Goal: Task Accomplishment & Management: Use online tool/utility

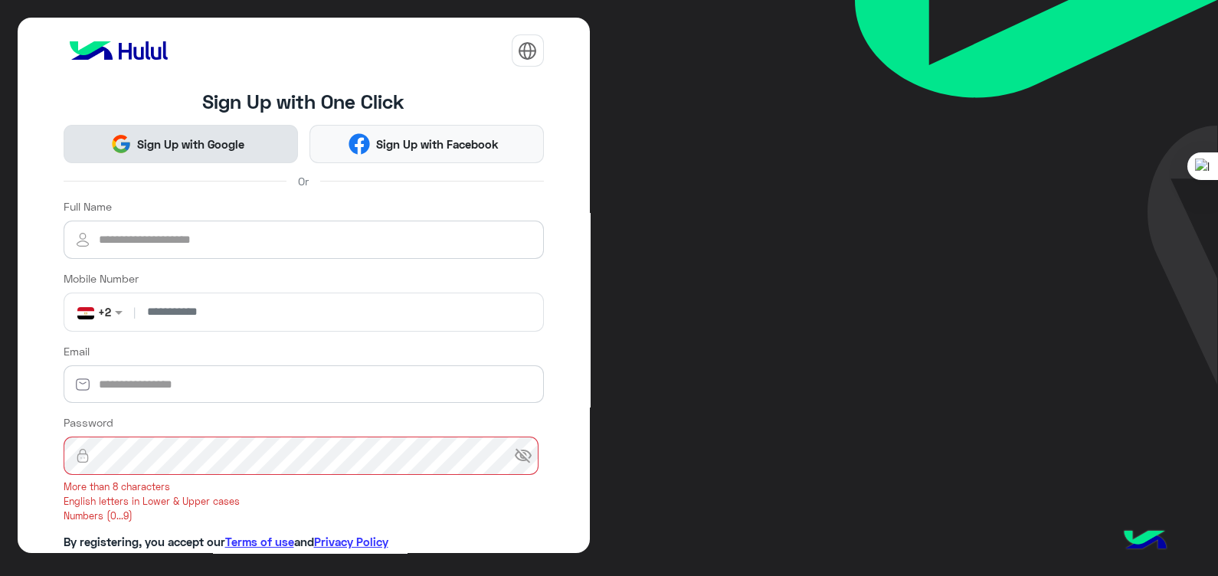
click at [177, 146] on span "Sign Up with Google" at bounding box center [191, 145] width 119 height 18
click at [191, 153] on button "Sign Up with Google" at bounding box center [181, 144] width 234 height 39
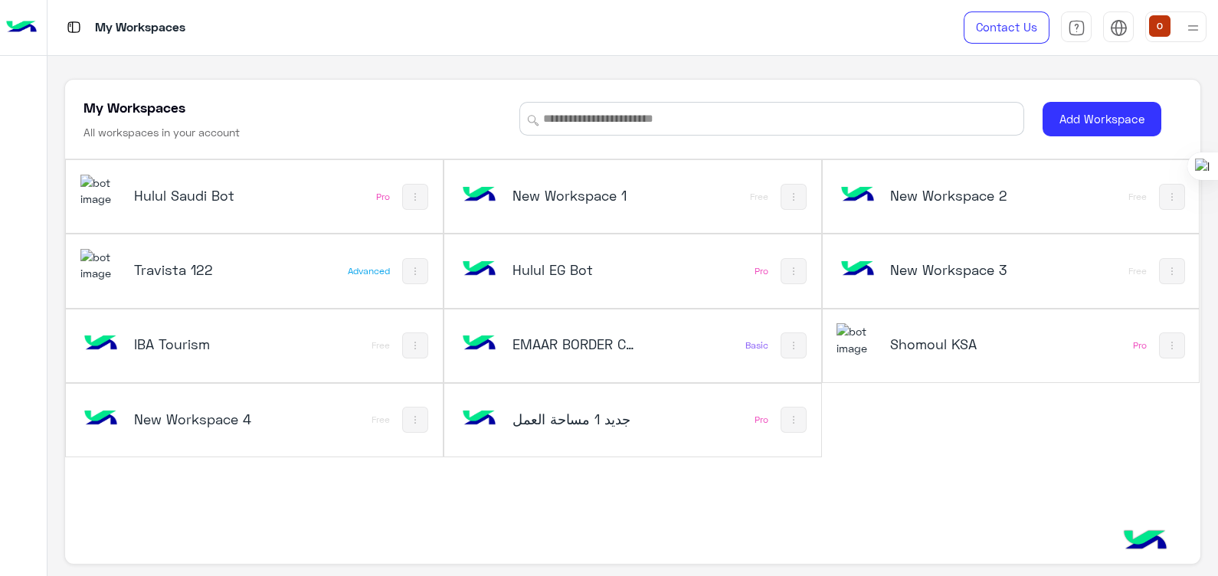
click at [97, 199] on img at bounding box center [100, 191] width 41 height 33
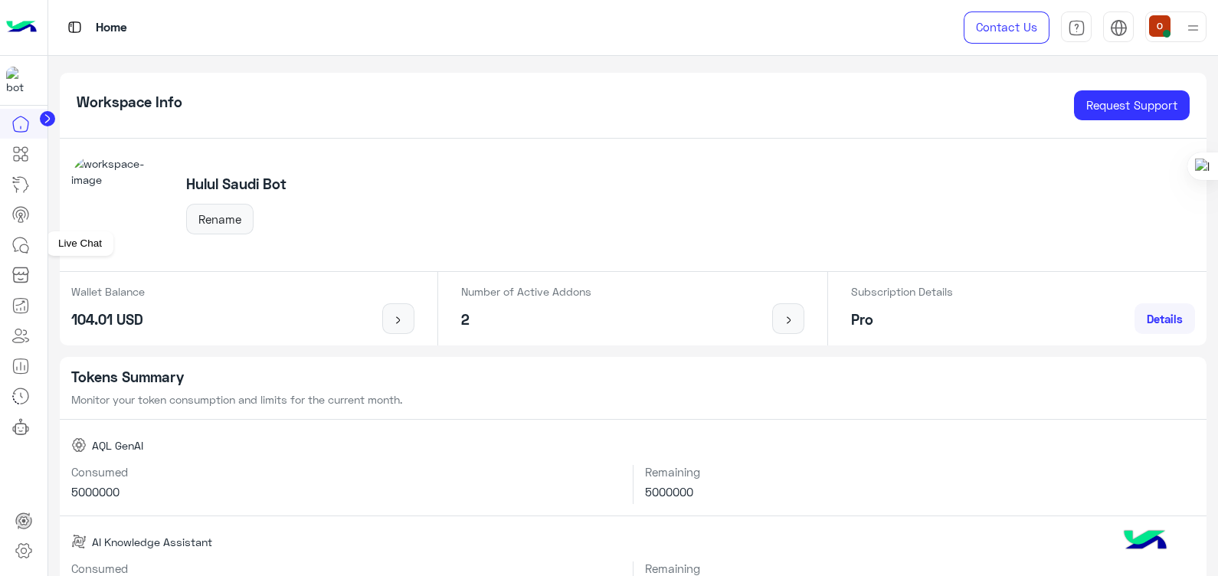
click at [29, 241] on icon at bounding box center [20, 245] width 18 height 18
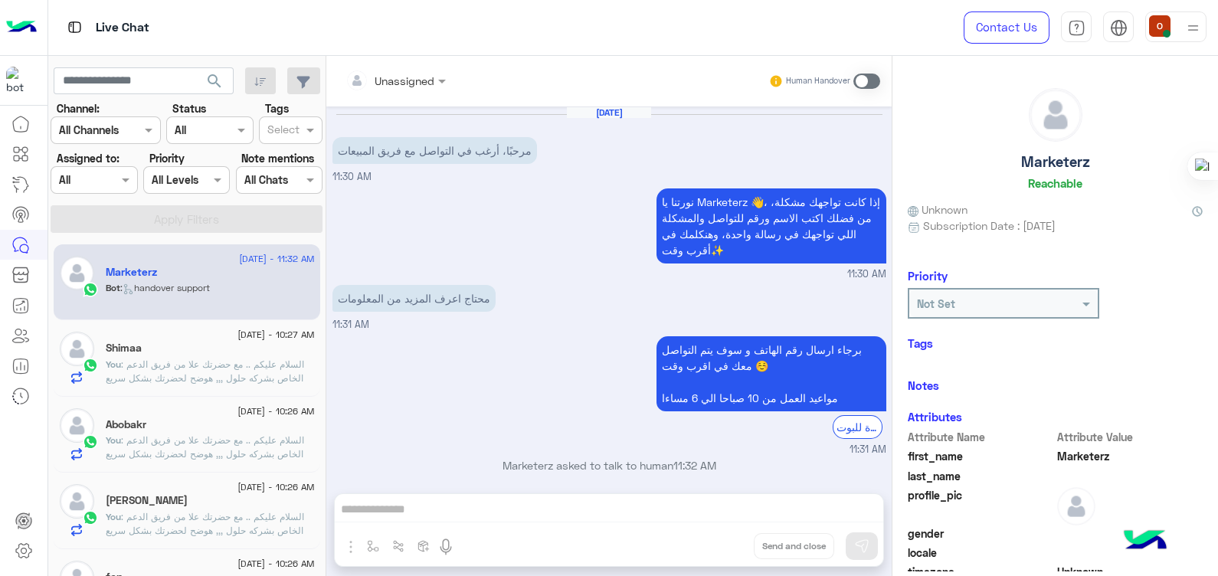
scroll to position [194, 0]
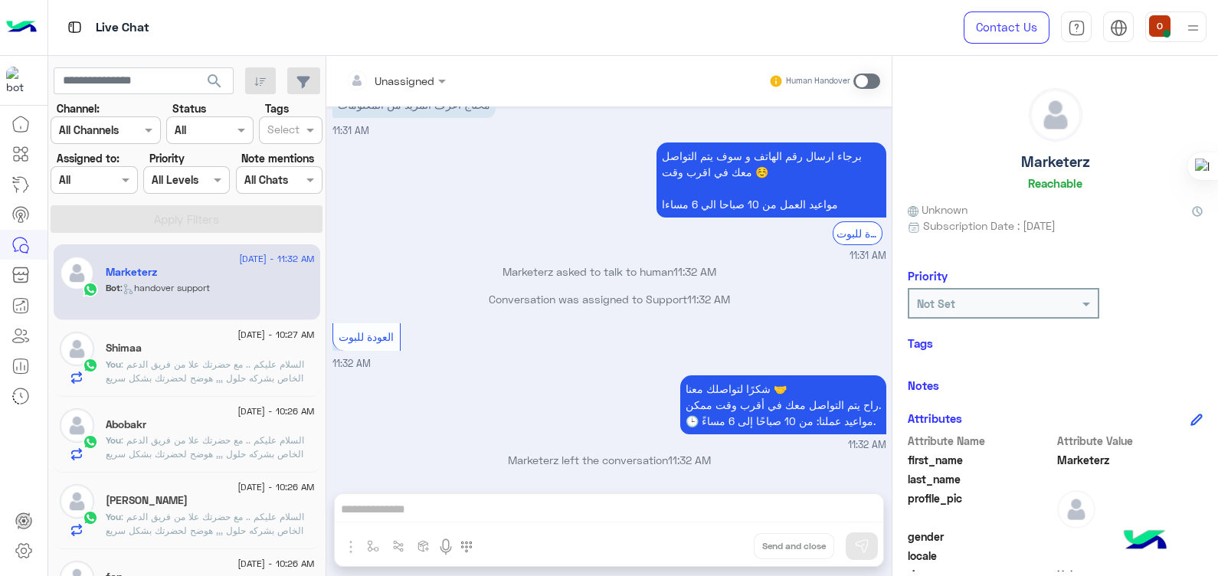
click at [210, 282] on span ": handover support" at bounding box center [165, 287] width 90 height 11
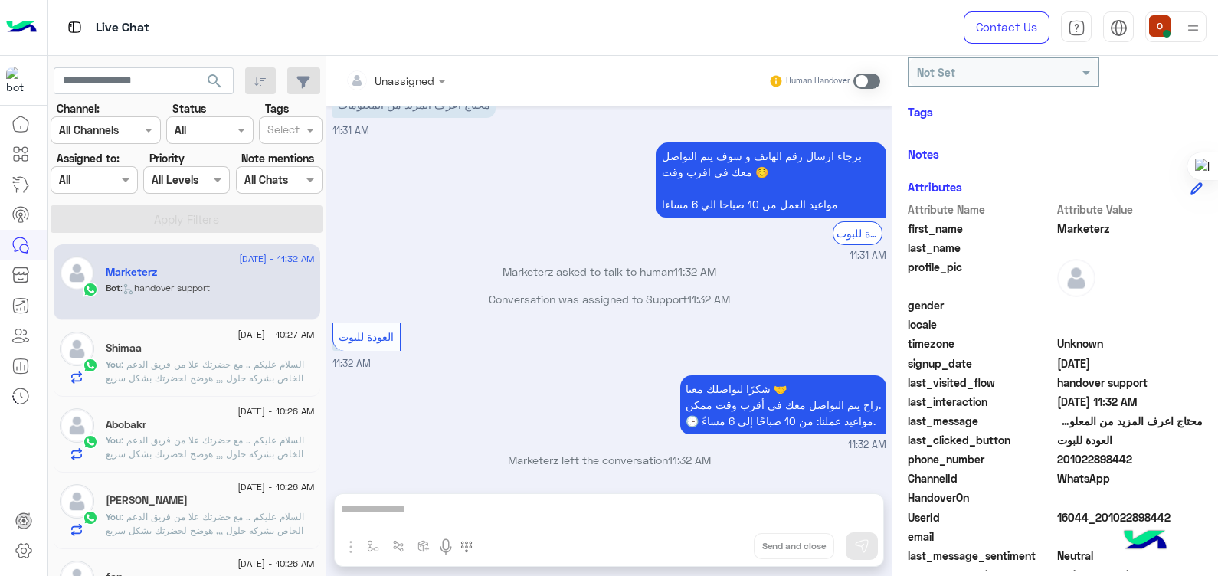
scroll to position [233, 0]
click at [24, 34] on img at bounding box center [21, 27] width 31 height 32
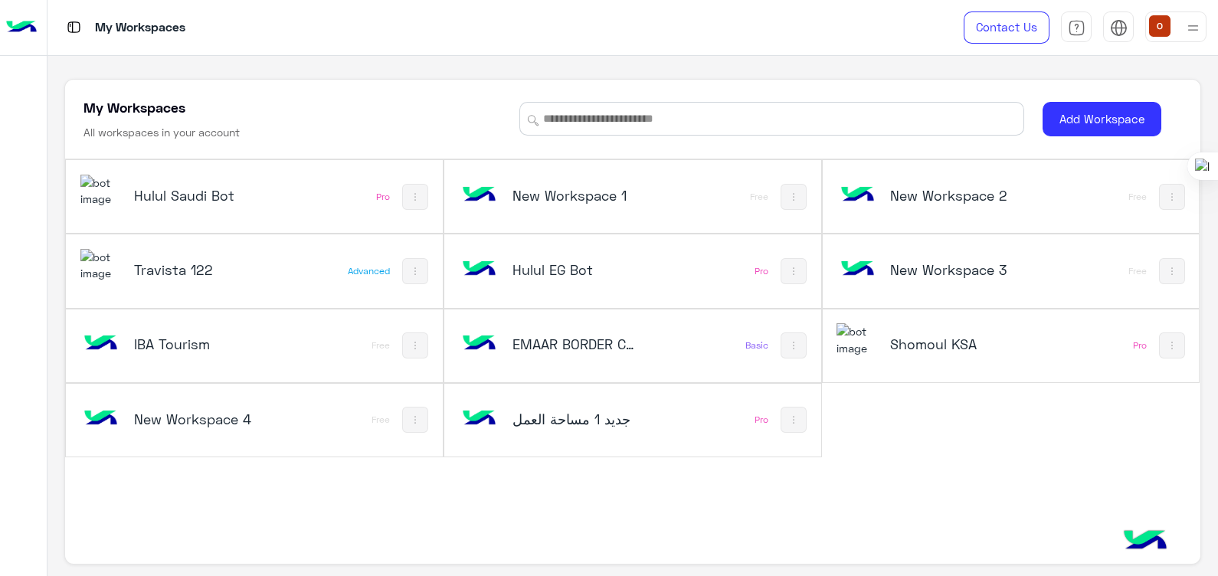
click at [837, 341] on img at bounding box center [857, 339] width 41 height 33
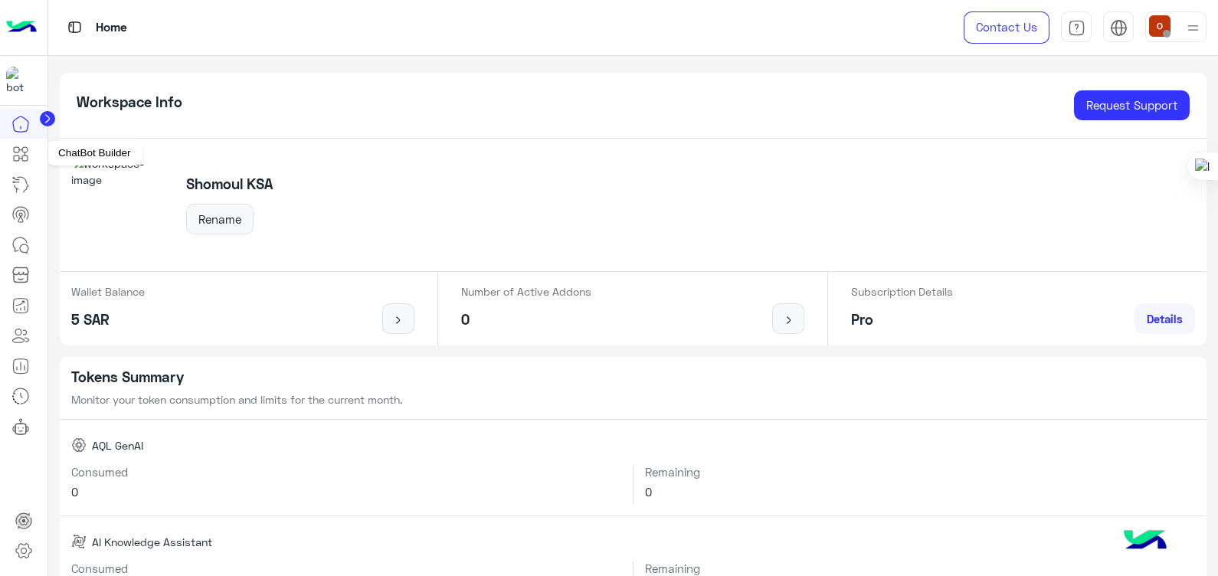
click at [25, 159] on icon at bounding box center [20, 154] width 18 height 18
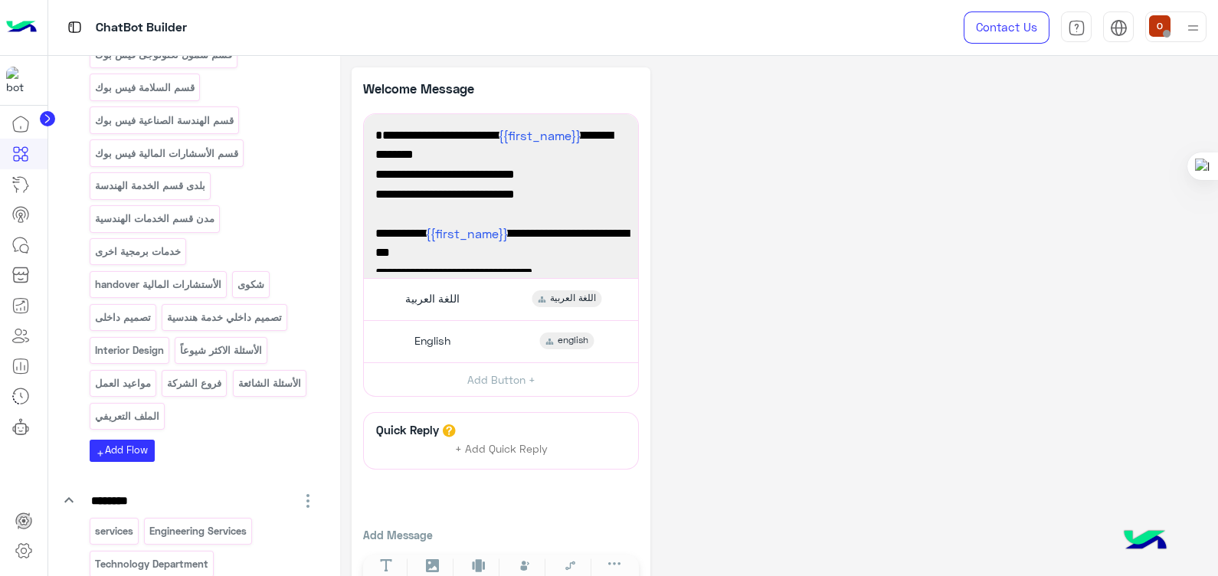
scroll to position [658, 0]
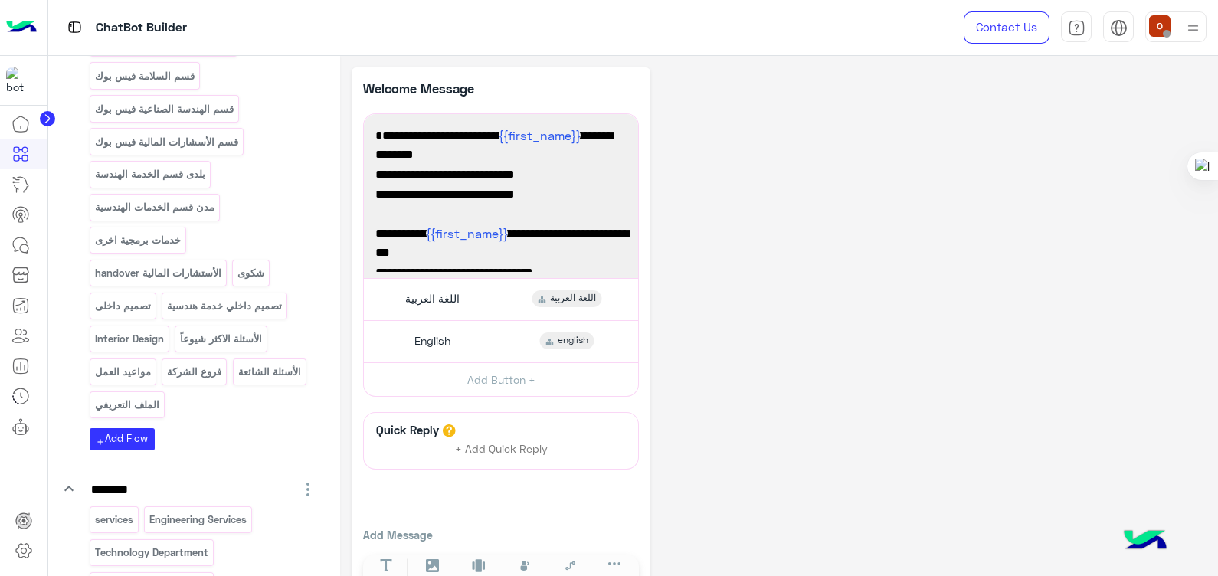
click at [15, 20] on img at bounding box center [21, 27] width 31 height 32
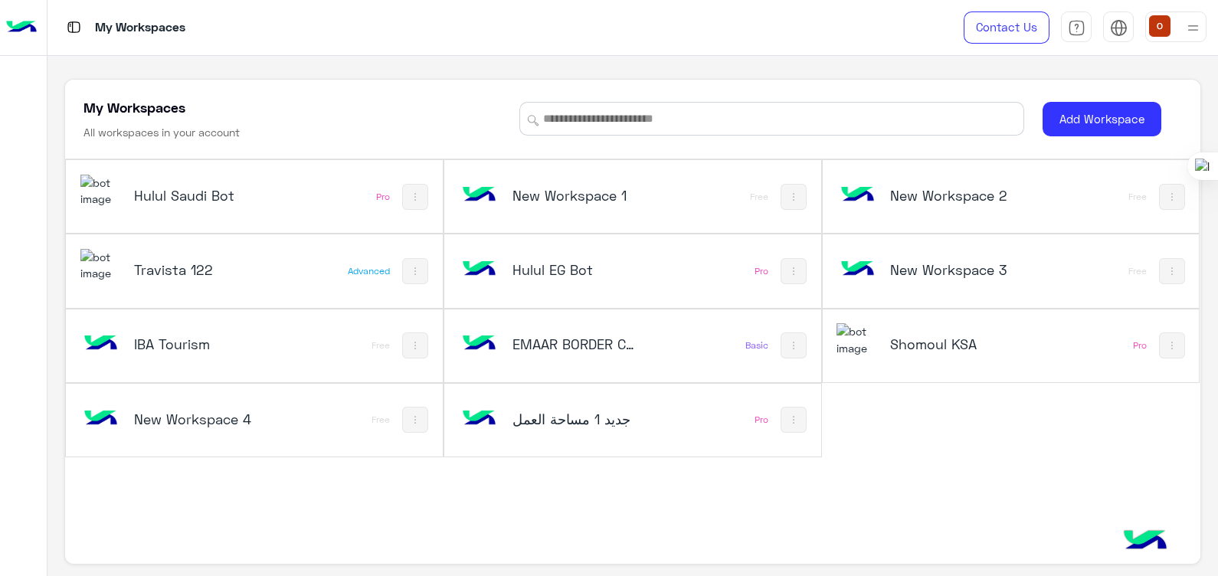
click at [103, 414] on img at bounding box center [100, 418] width 41 height 41
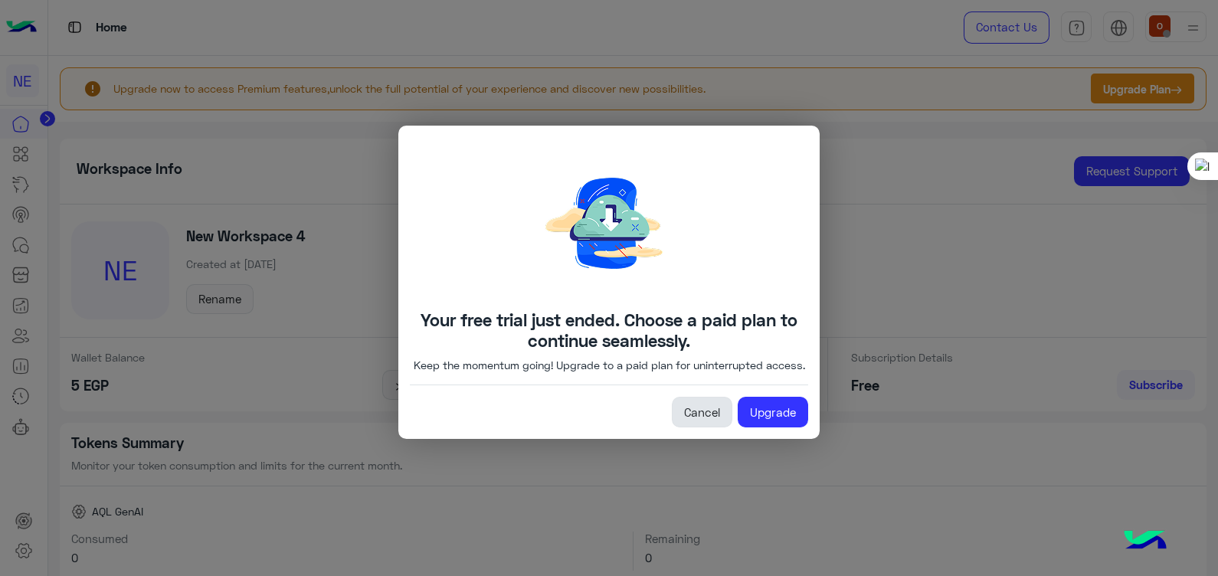
click at [702, 413] on link "Cancel" at bounding box center [702, 412] width 61 height 31
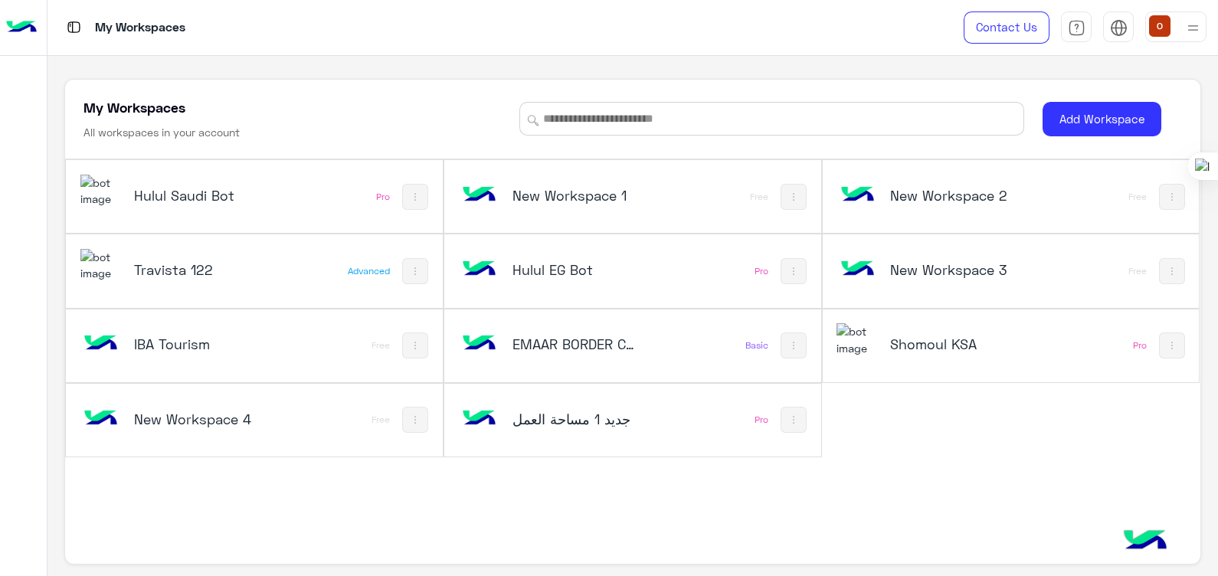
click at [92, 342] on img at bounding box center [100, 343] width 41 height 41
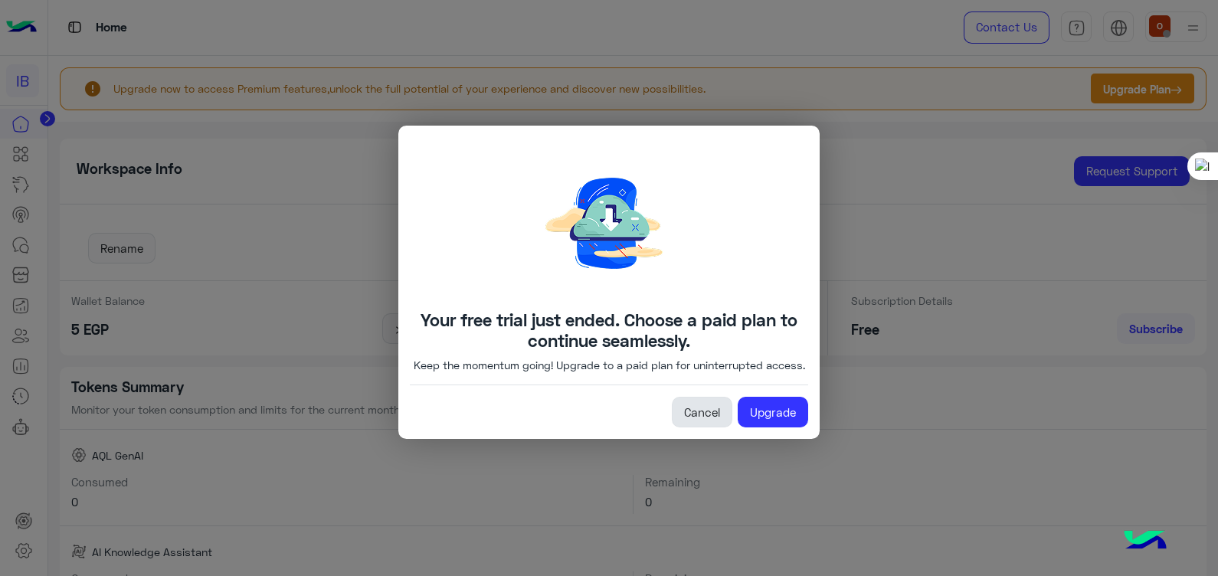
click at [688, 418] on link "Cancel" at bounding box center [702, 412] width 61 height 31
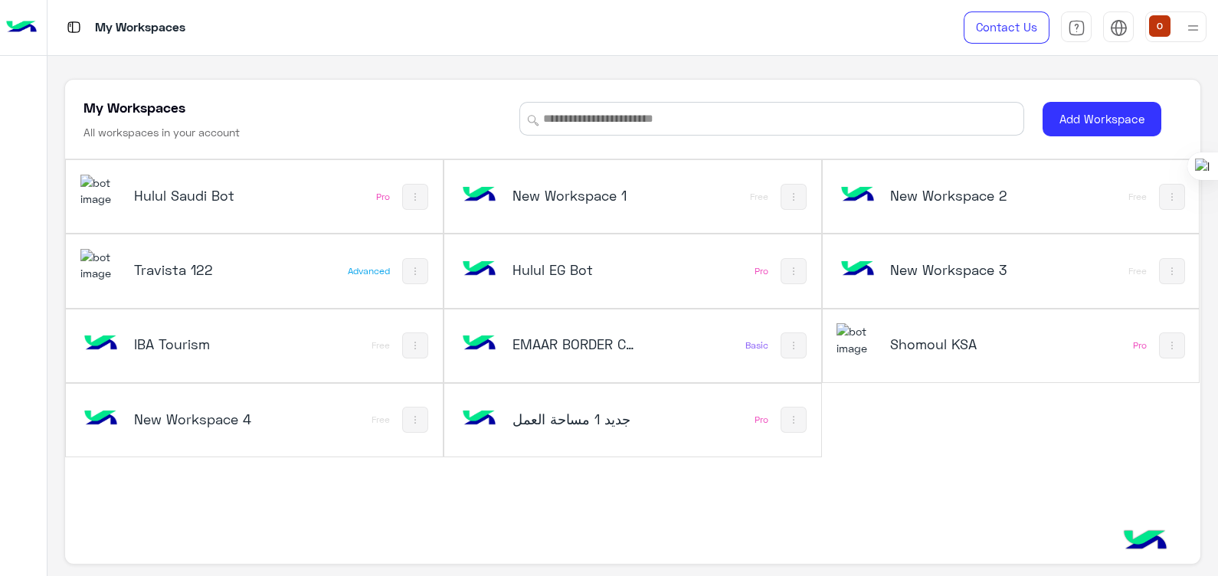
click at [102, 194] on img at bounding box center [100, 191] width 41 height 33
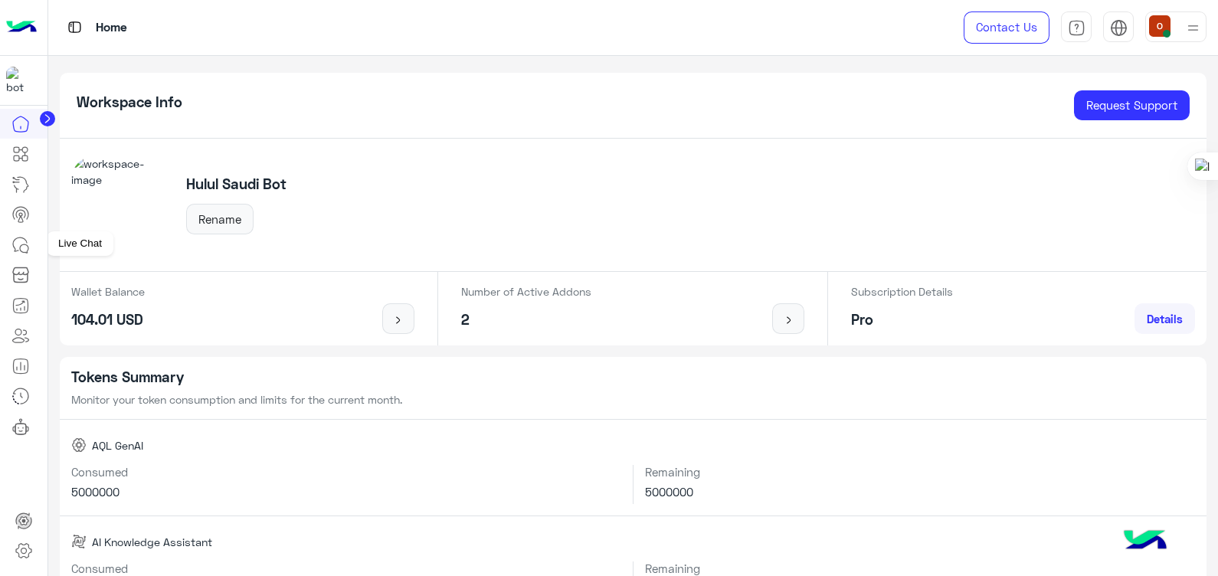
click at [23, 242] on icon at bounding box center [20, 245] width 18 height 18
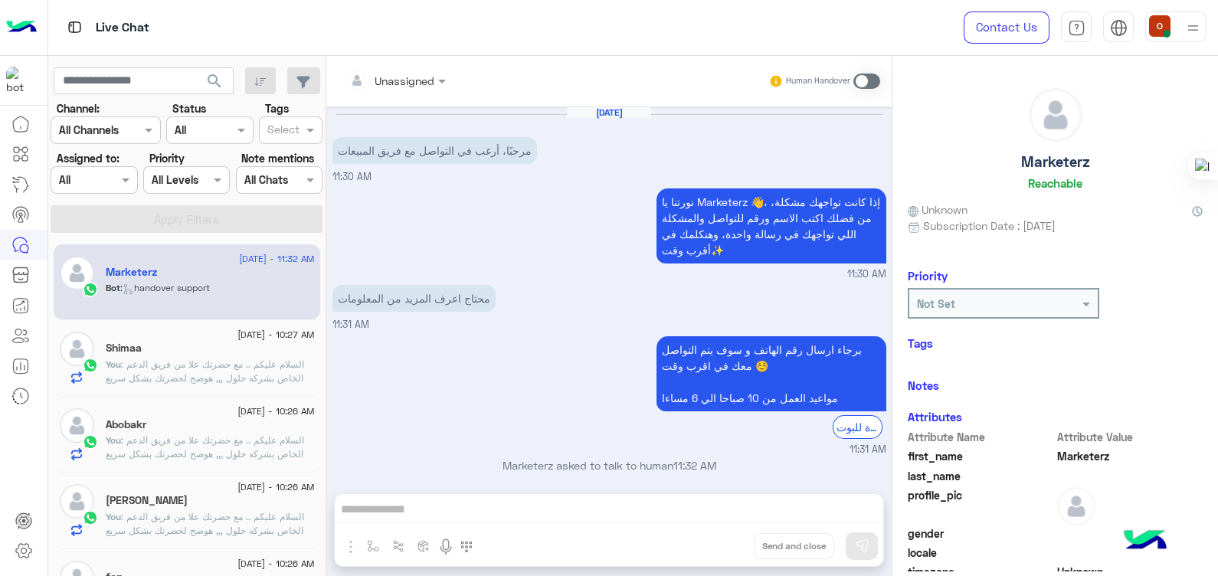
scroll to position [194, 0]
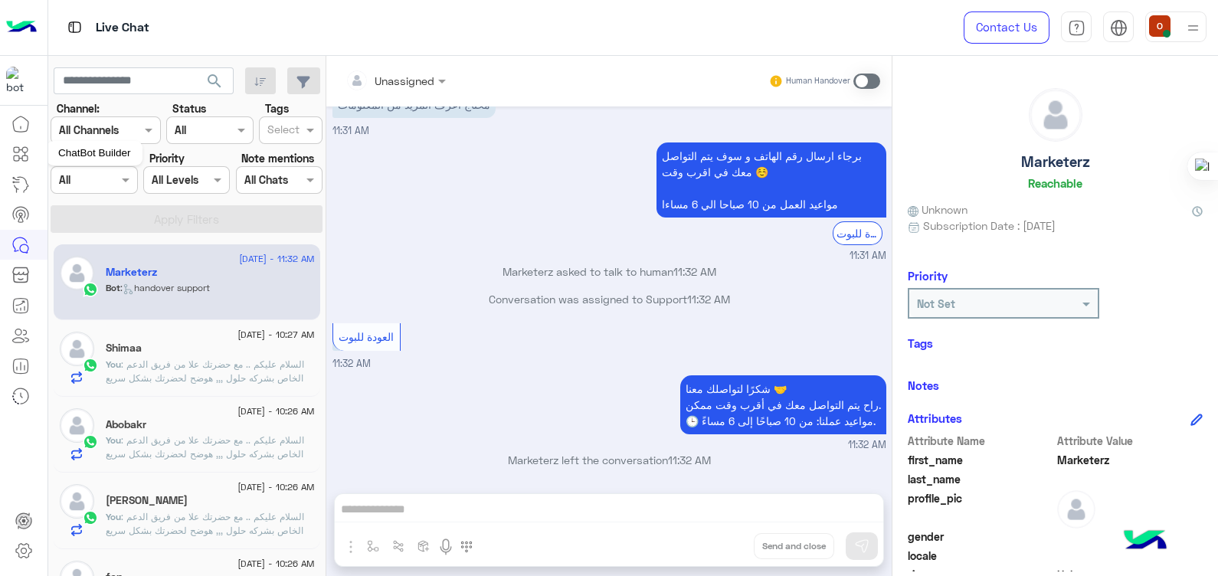
click at [27, 148] on icon at bounding box center [24, 149] width 5 height 5
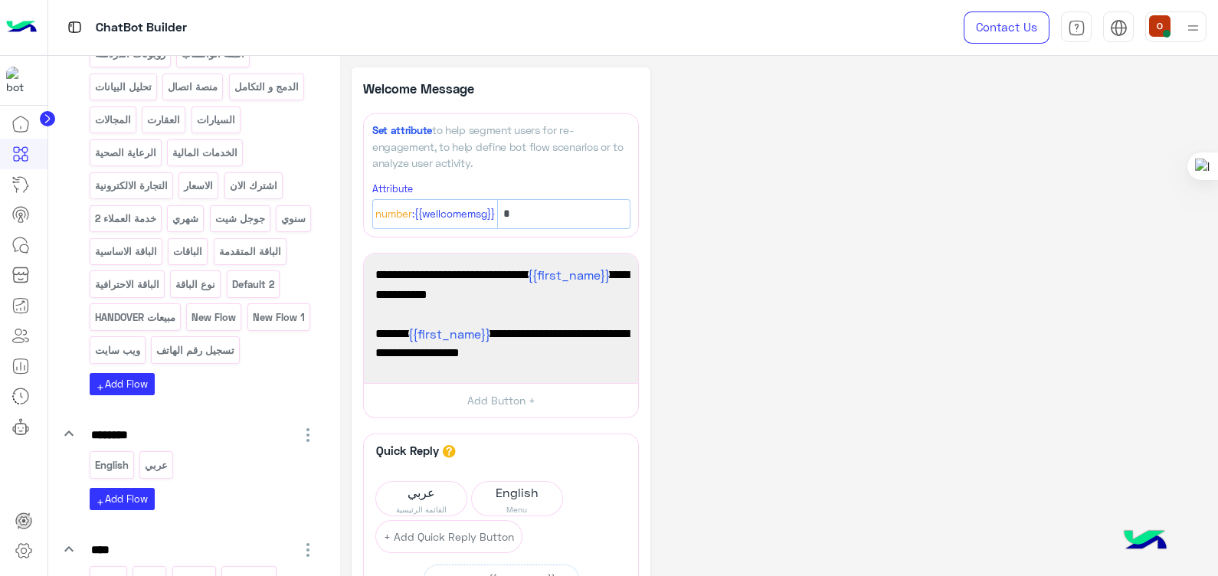
scroll to position [309, 0]
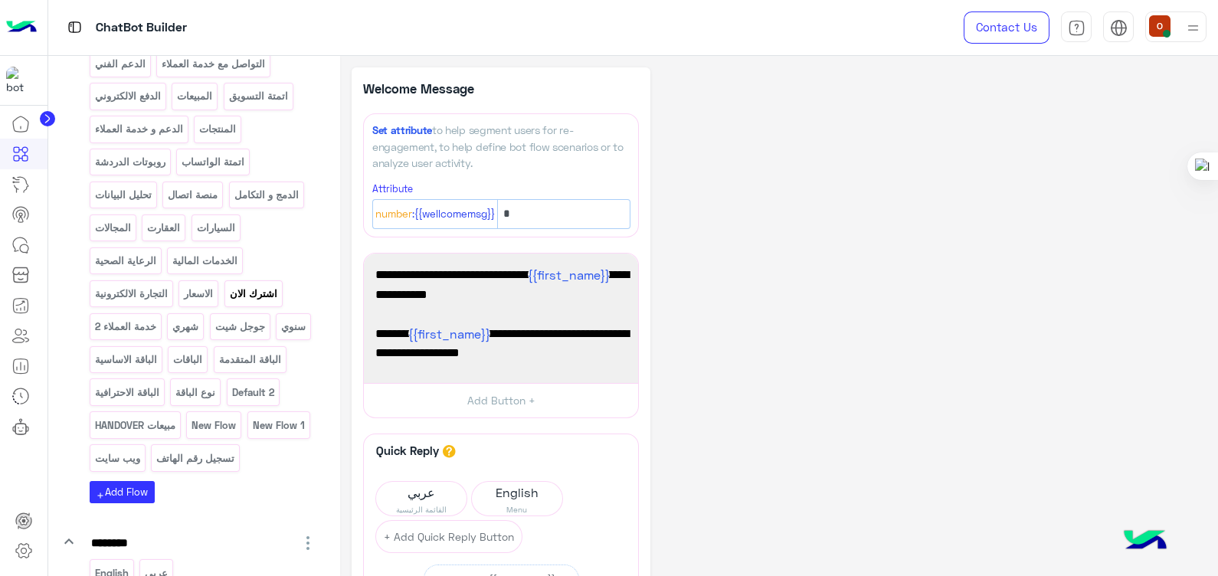
click at [272, 290] on p "اشترك الان" at bounding box center [253, 294] width 50 height 18
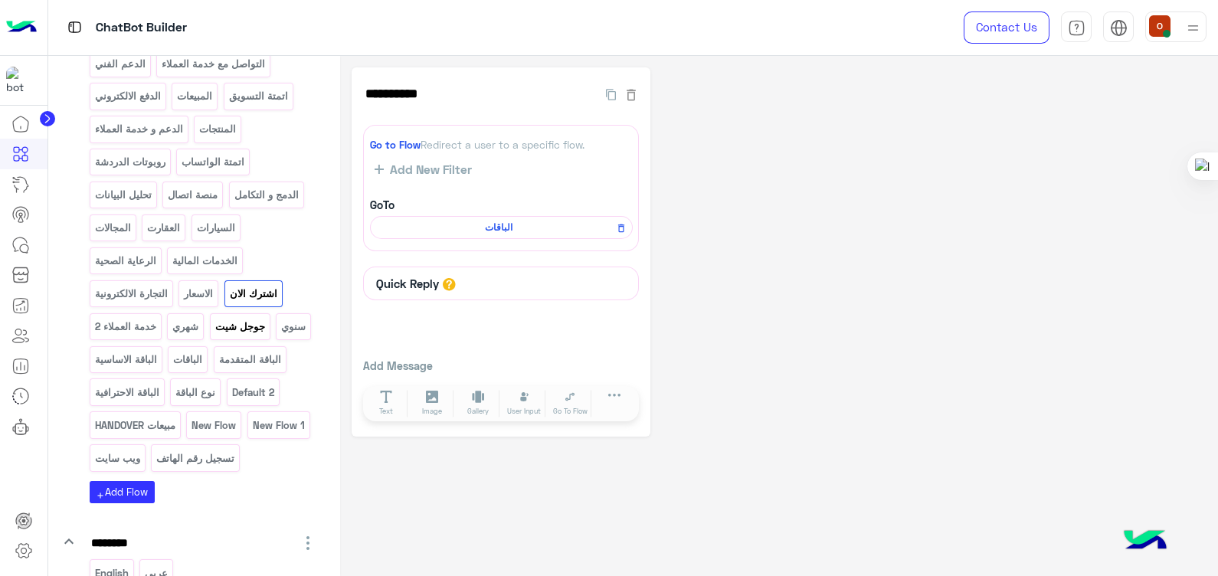
click at [257, 319] on p "جوجل شيت" at bounding box center [240, 327] width 52 height 18
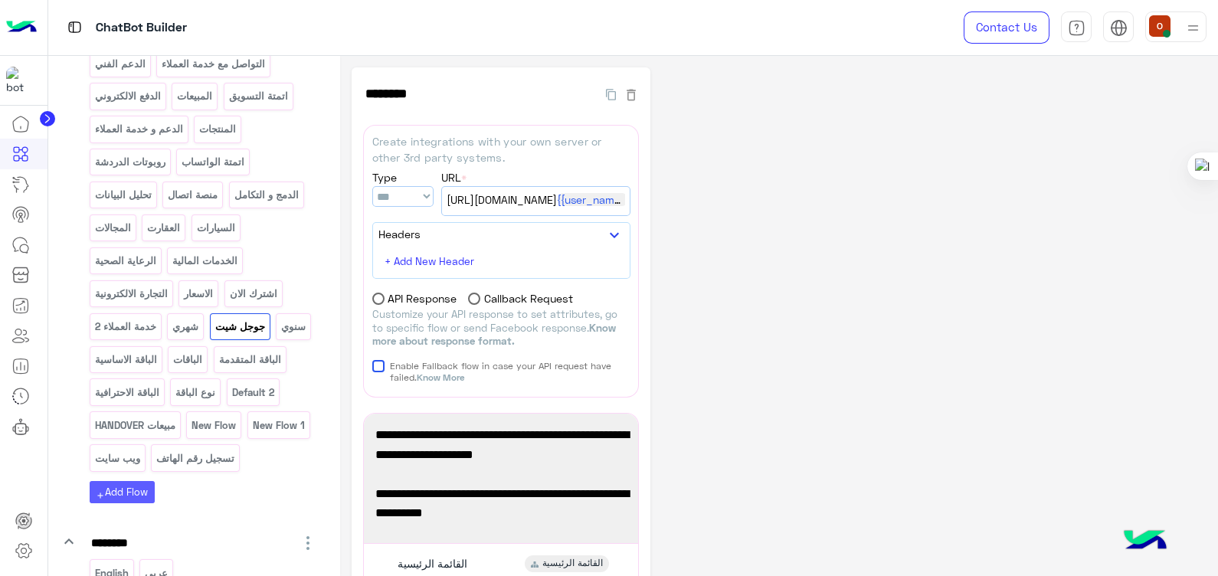
click at [117, 485] on button "add Add Flow" at bounding box center [122, 492] width 65 height 22
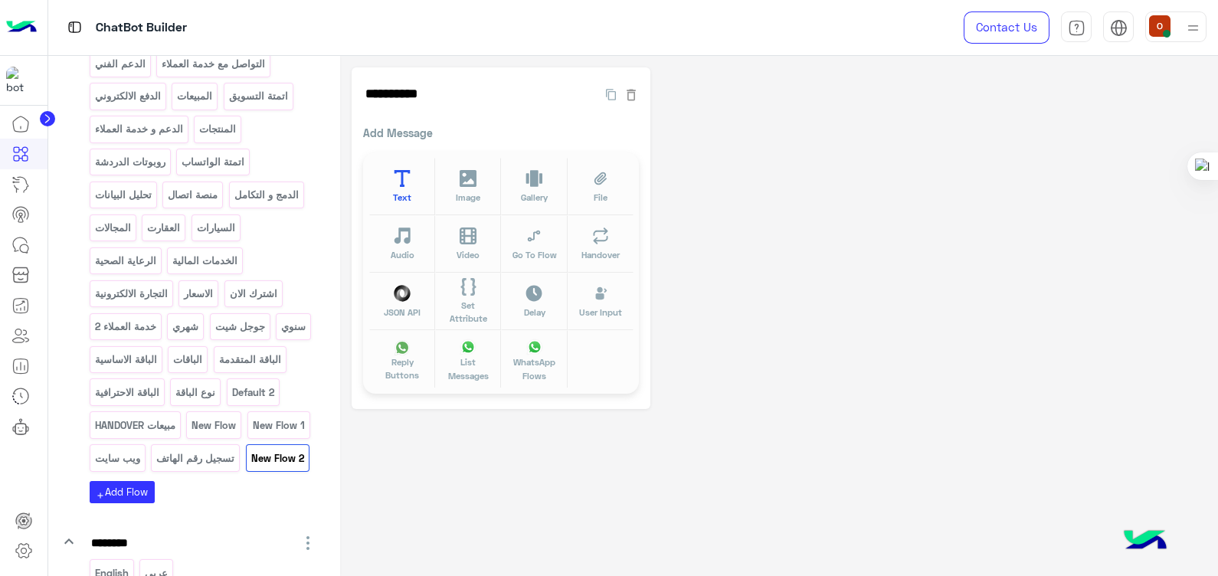
click at [402, 174] on icon at bounding box center [403, 179] width 16 height 18
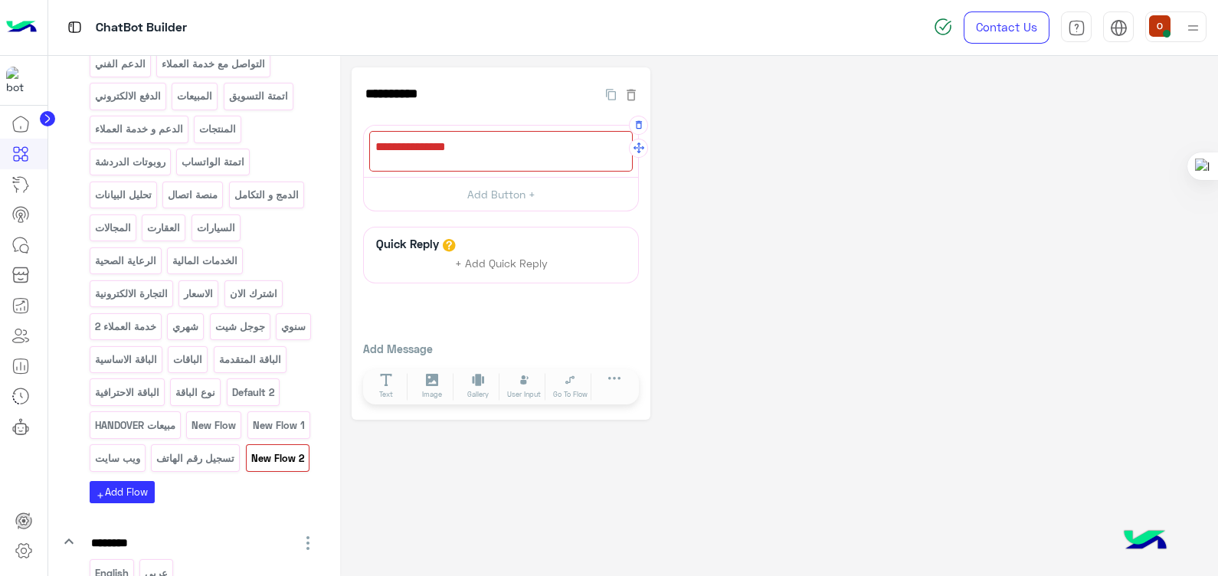
click at [432, 134] on div at bounding box center [501, 151] width 264 height 41
type textarea "*"
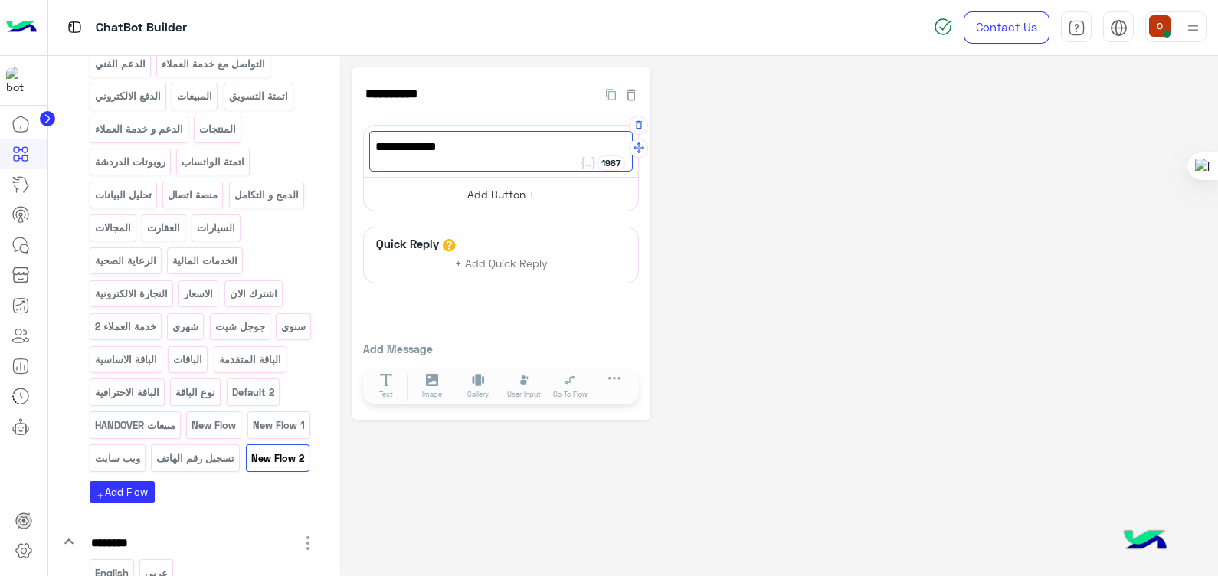
type textarea "**********"
click at [526, 191] on button "Add Button +" at bounding box center [501, 194] width 274 height 34
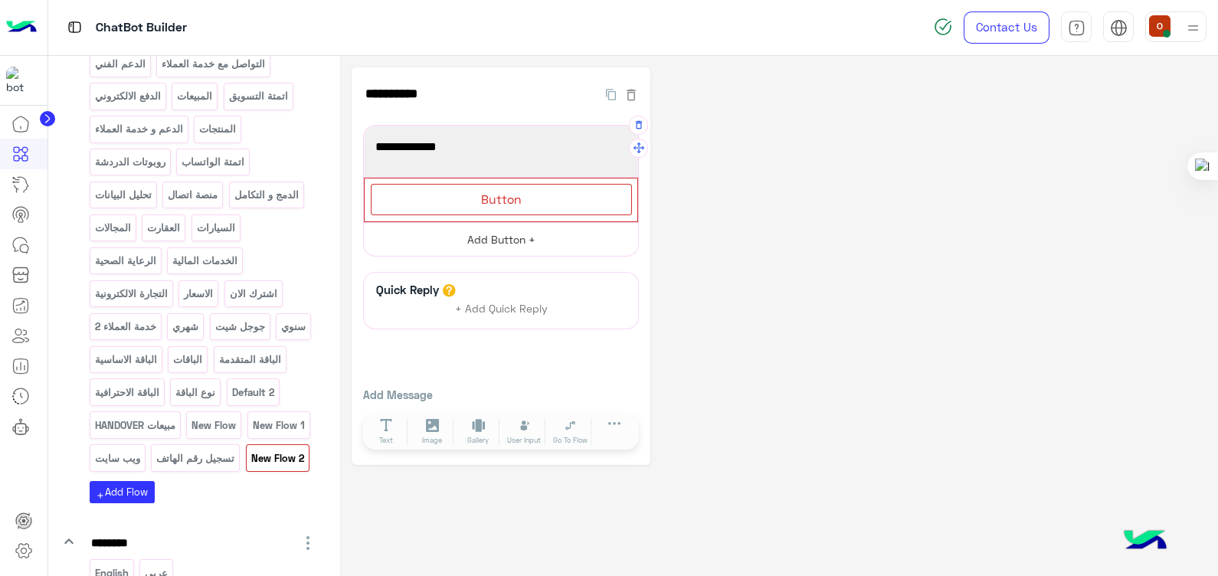
click at [504, 233] on button "Add Button +" at bounding box center [501, 239] width 274 height 34
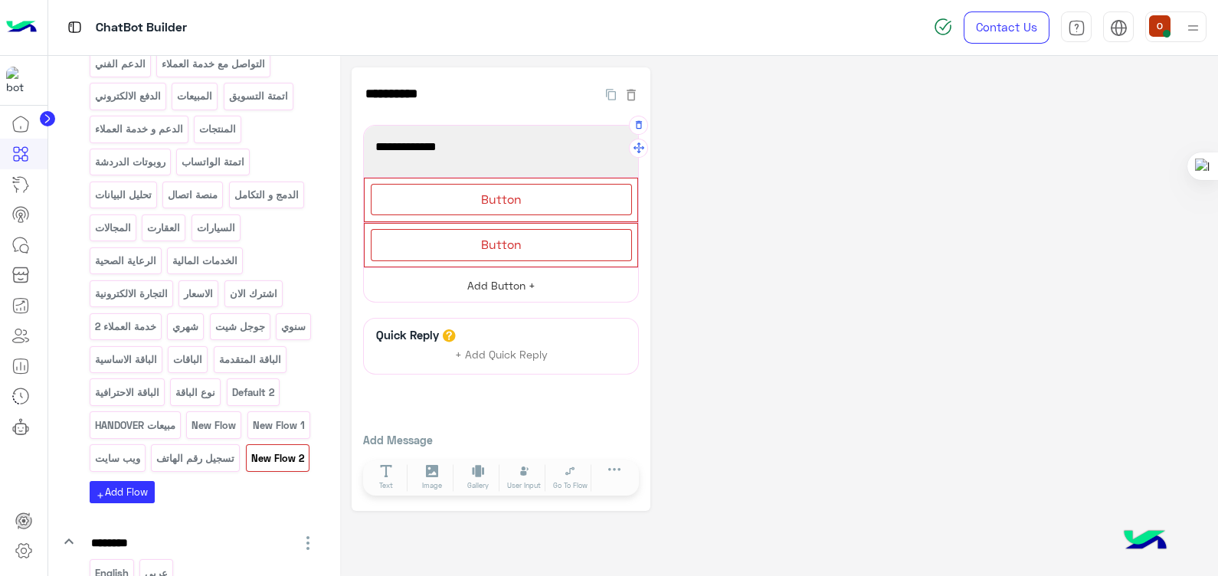
click at [504, 270] on button "Add Button +" at bounding box center [501, 284] width 274 height 34
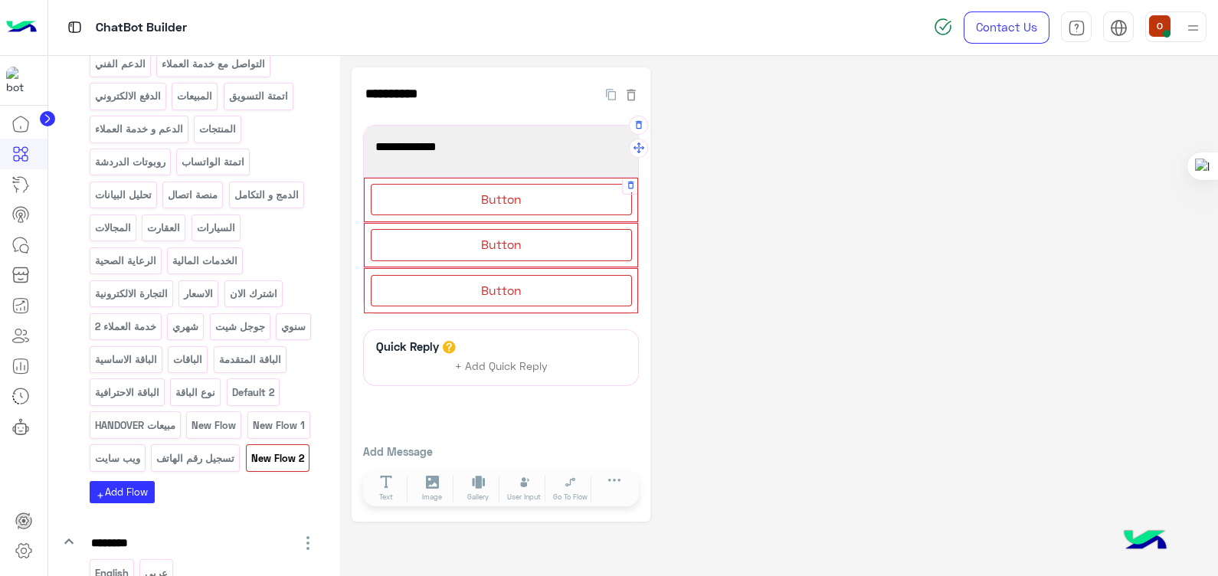
click at [508, 198] on span "Button" at bounding box center [501, 199] width 41 height 15
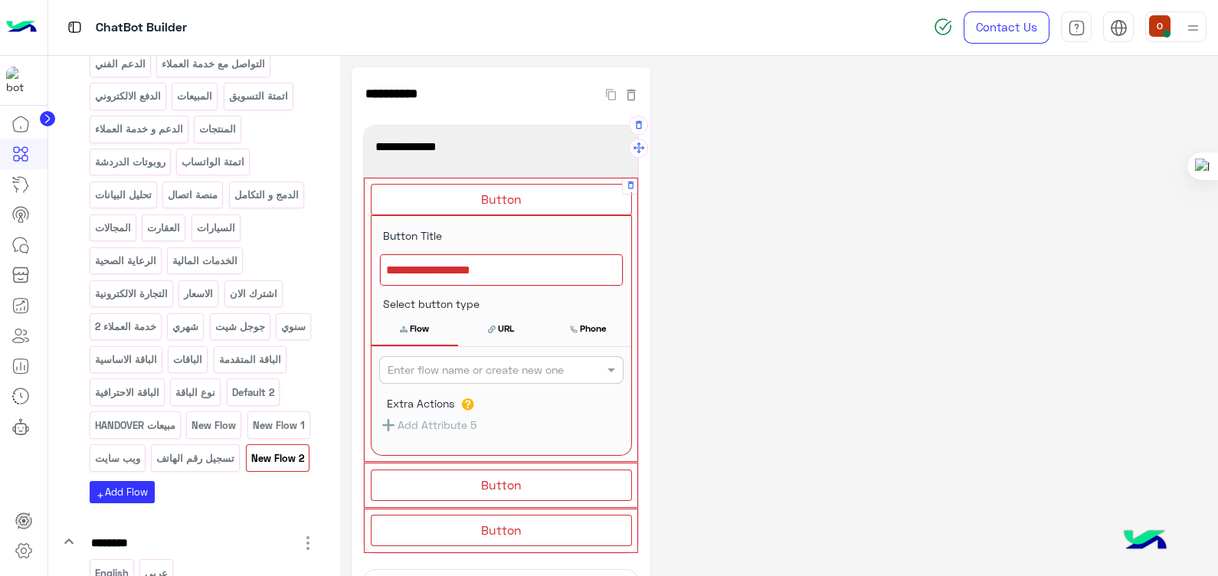
click at [425, 267] on div at bounding box center [501, 270] width 243 height 32
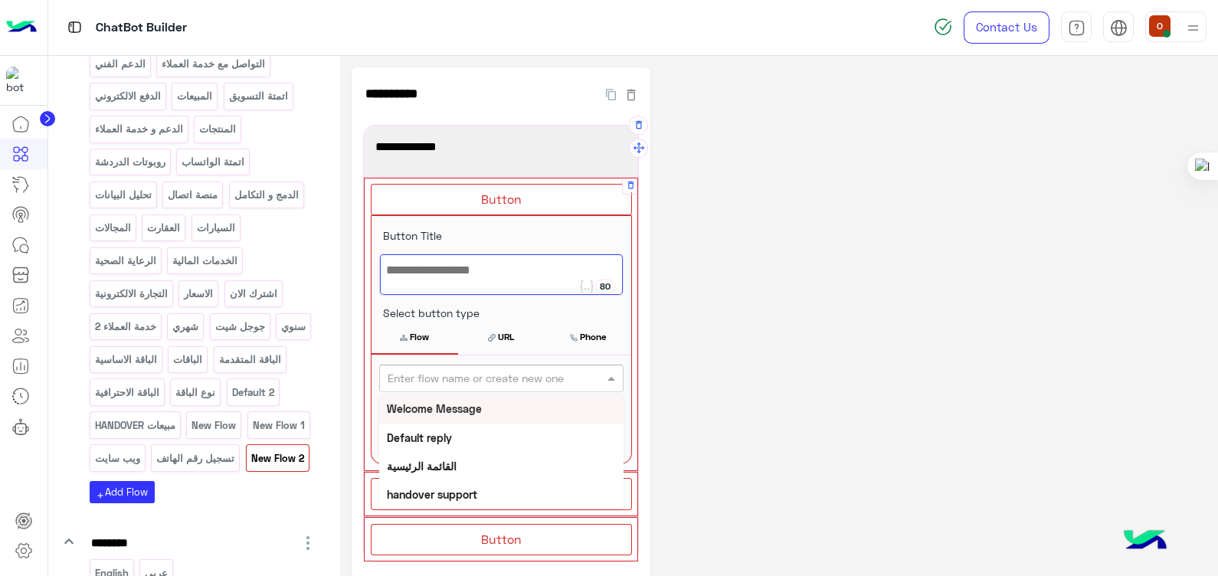
click at [421, 381] on input "text" at bounding box center [476, 379] width 177 height 16
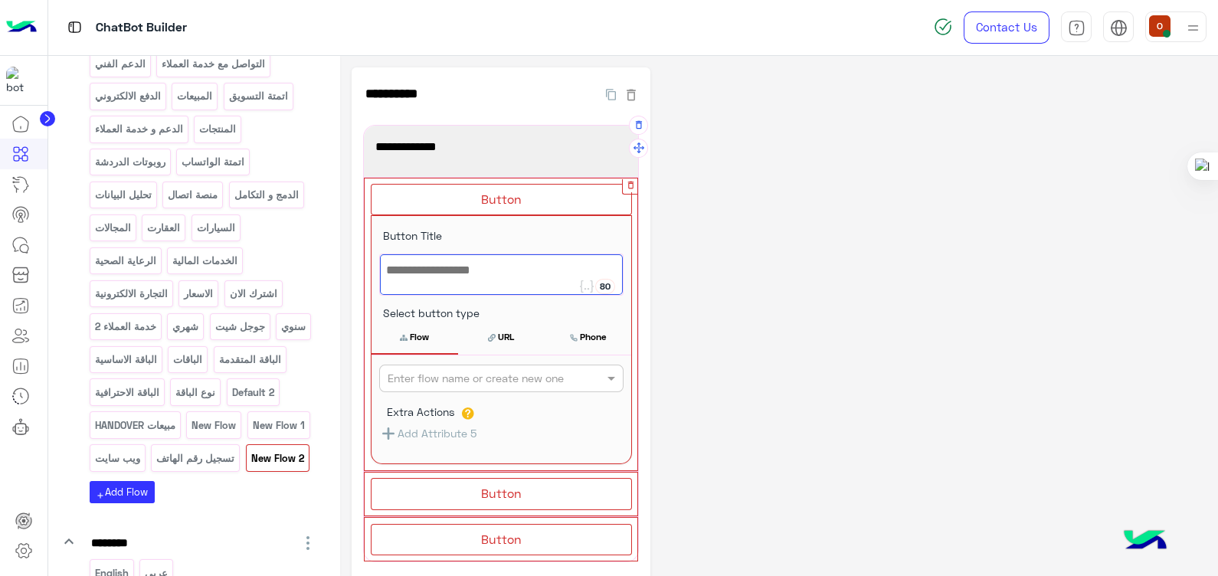
click at [630, 182] on icon "button" at bounding box center [631, 185] width 10 height 10
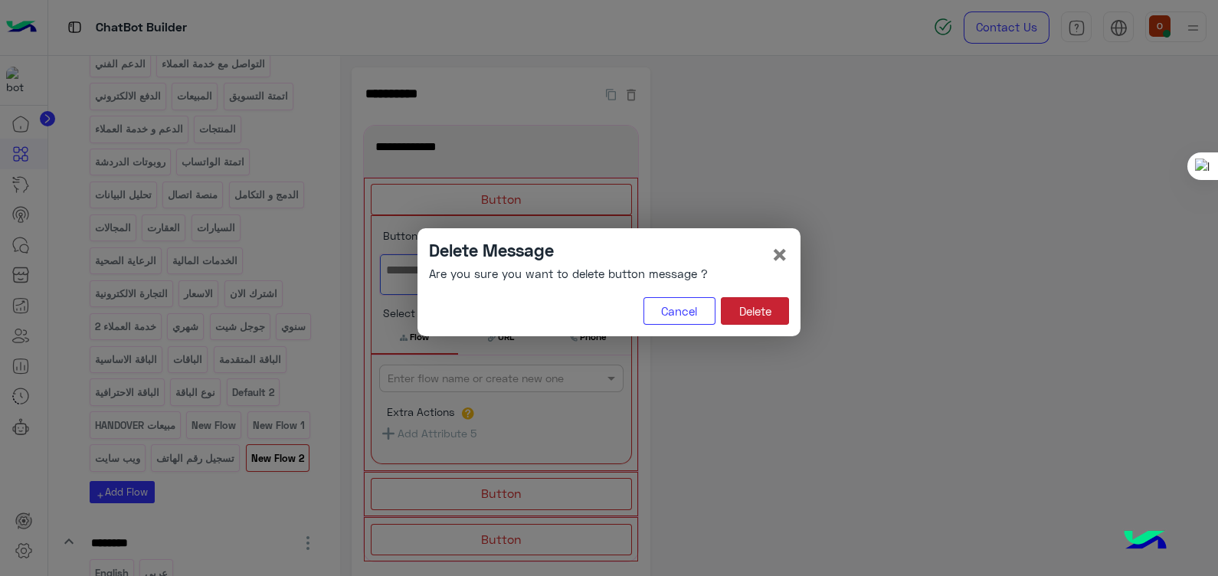
click at [759, 299] on button "Delete" at bounding box center [755, 311] width 68 height 28
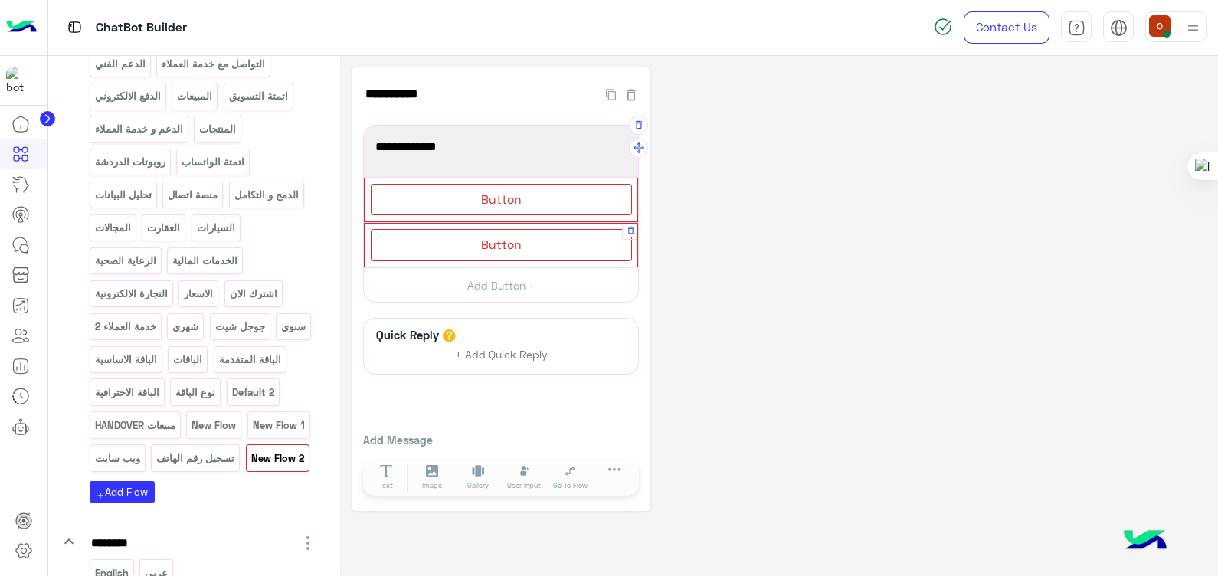
click at [614, 241] on div "Button" at bounding box center [501, 244] width 261 height 31
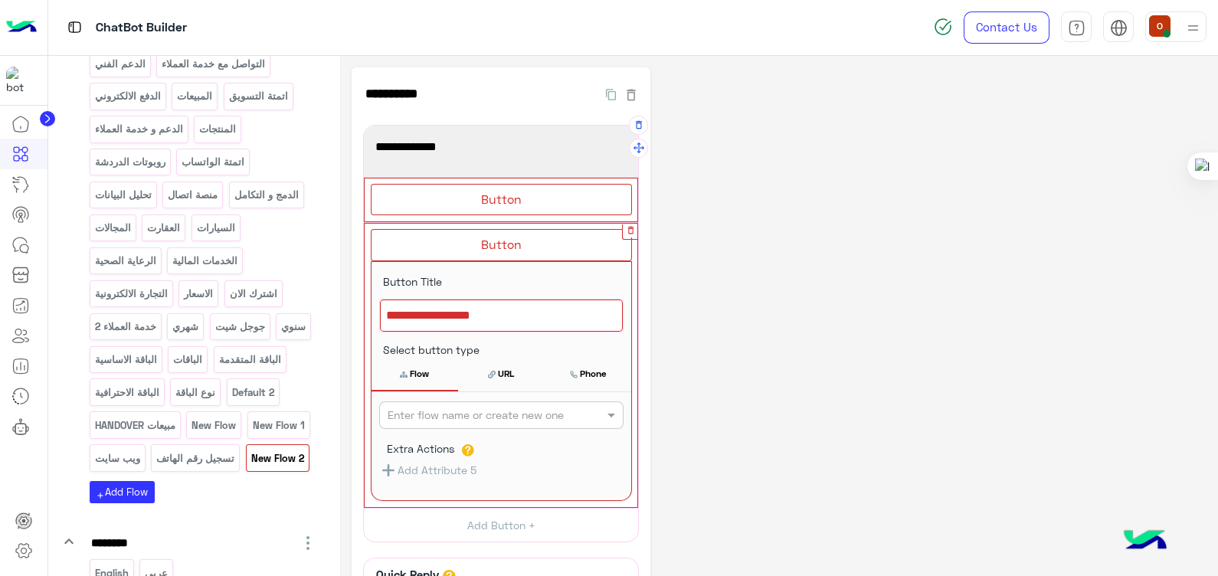
click at [632, 228] on icon "button" at bounding box center [631, 230] width 10 height 10
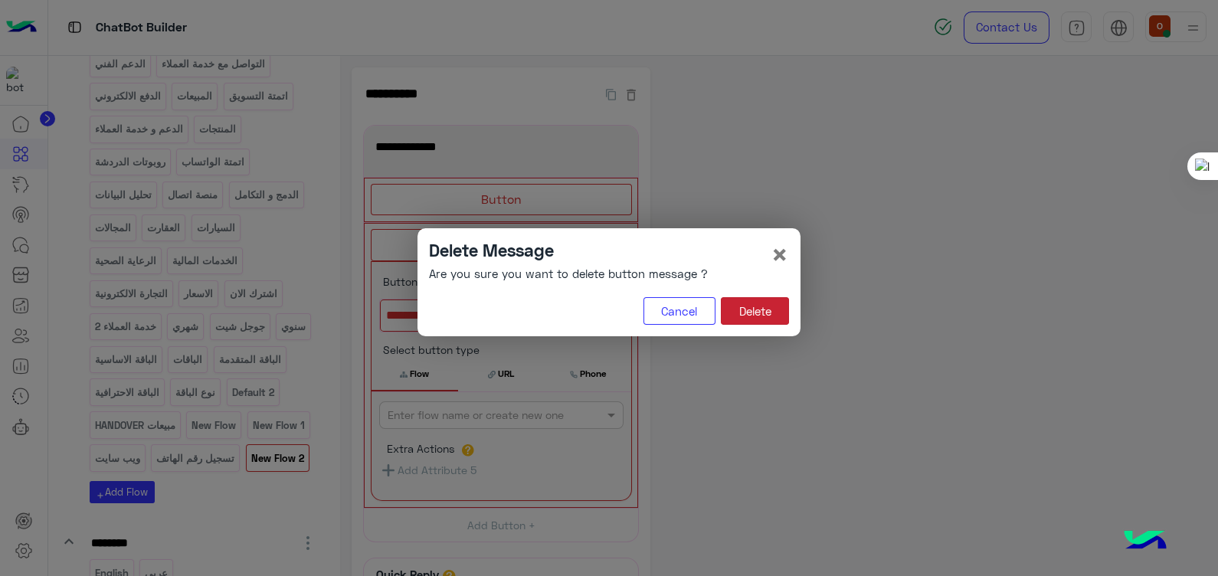
click at [738, 308] on button "Delete" at bounding box center [755, 311] width 68 height 28
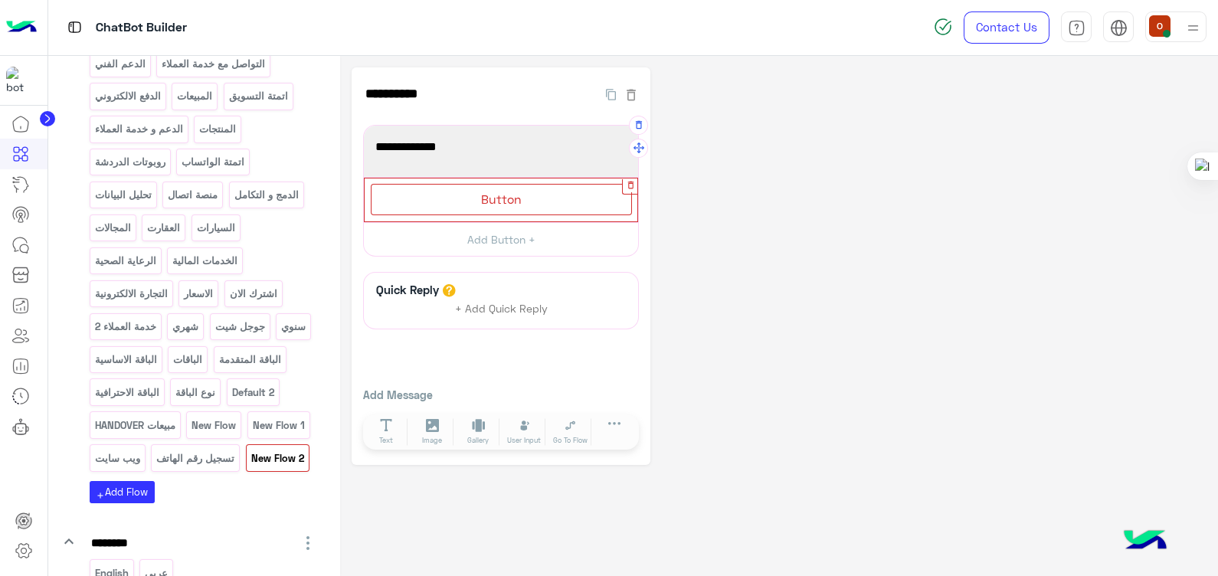
click at [631, 185] on icon "button" at bounding box center [631, 185] width 10 height 10
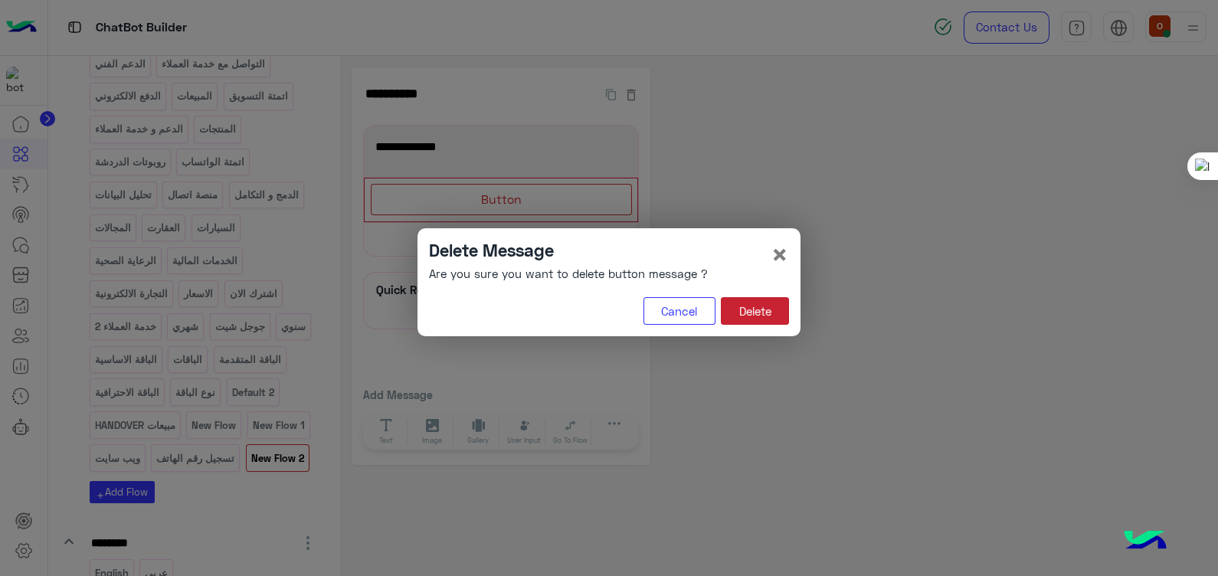
click at [736, 306] on button "Delete" at bounding box center [755, 311] width 68 height 28
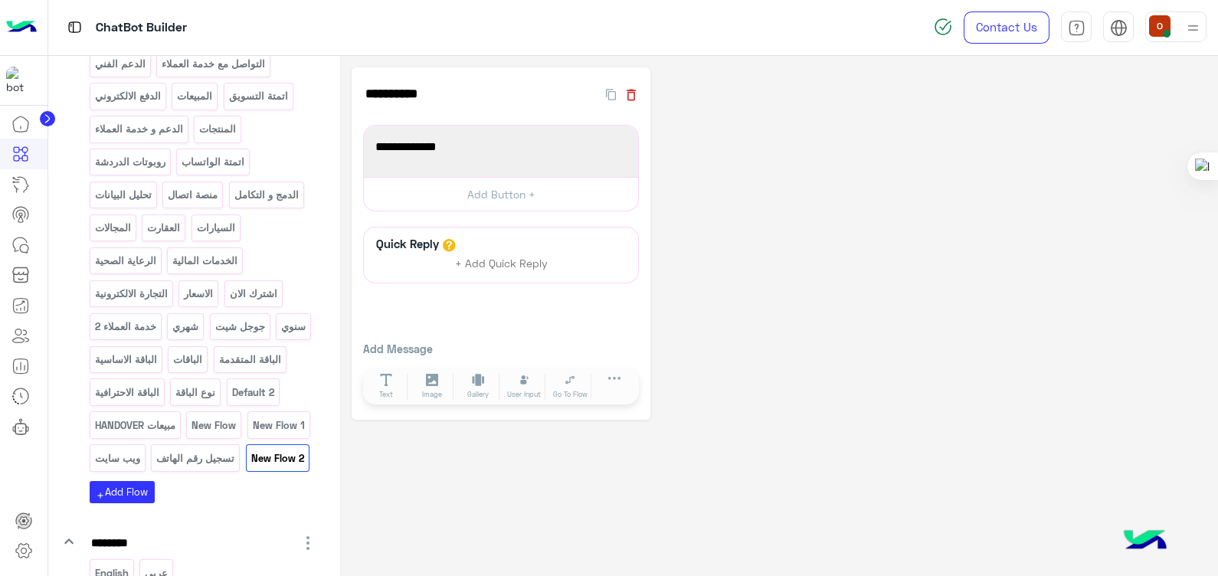
click at [633, 94] on icon "button" at bounding box center [631, 94] width 15 height 15
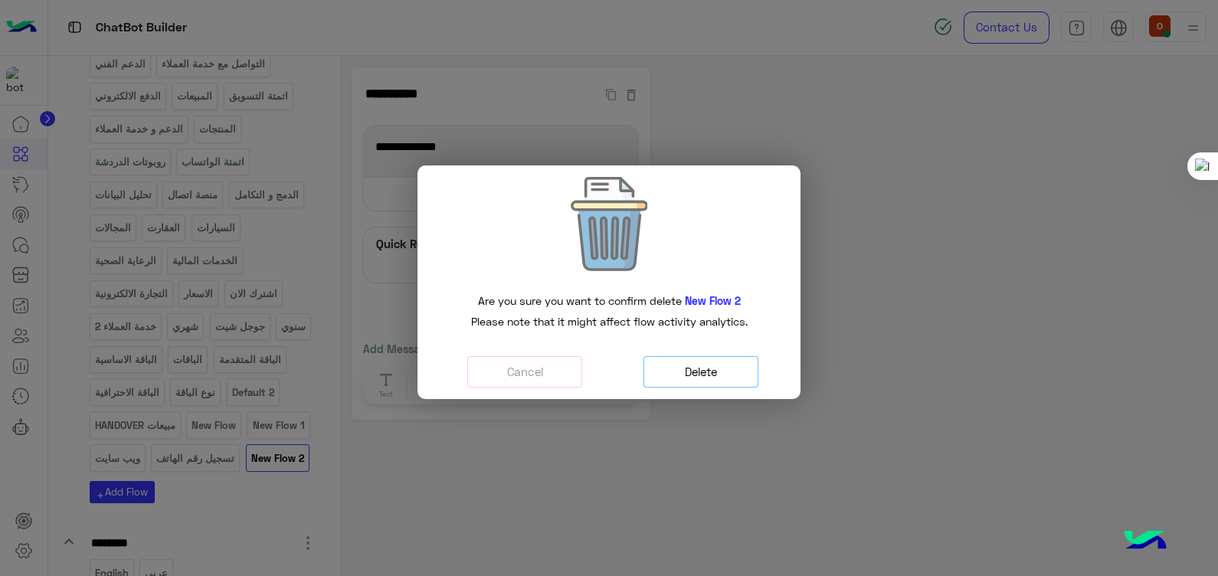
click at [696, 369] on button "Delete" at bounding box center [701, 371] width 115 height 31
